Goal: Task Accomplishment & Management: Use online tool/utility

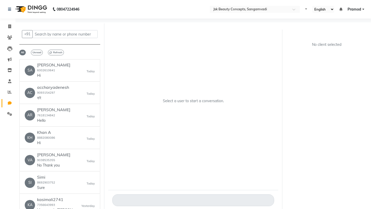
select select "100"
click at [60, 54] on span "Refresh" at bounding box center [56, 53] width 16 height 6
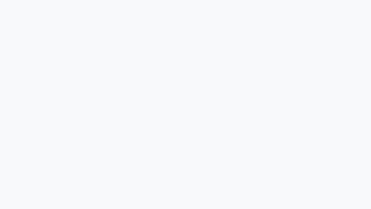
select select "100"
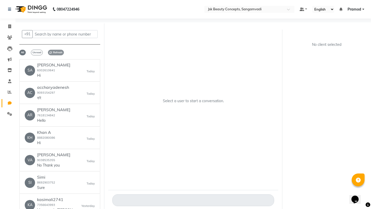
click at [58, 53] on span "Refresh" at bounding box center [56, 53] width 16 height 6
